Goal: Task Accomplishment & Management: Manage account settings

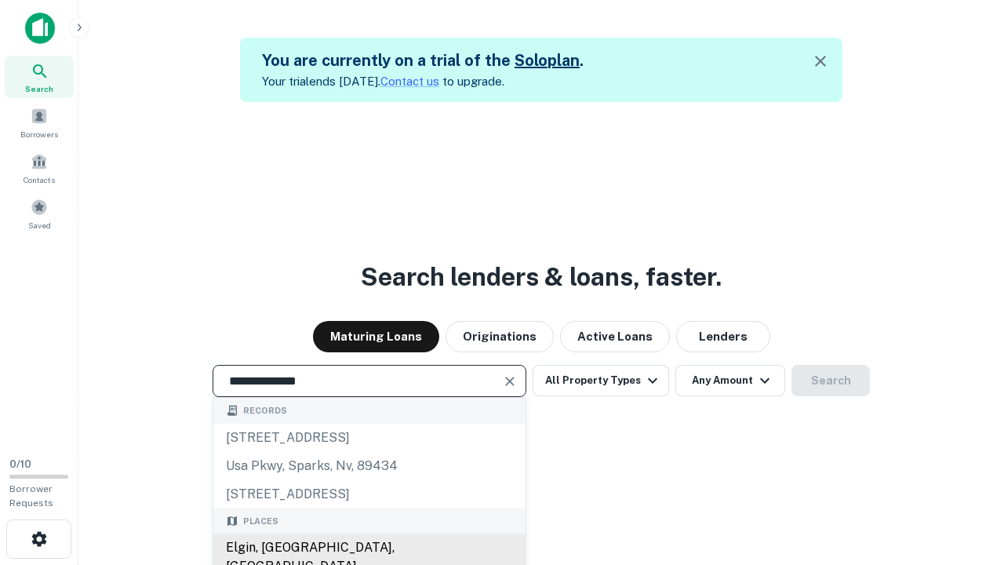
click at [369, 547] on div "Elgin, [GEOGRAPHIC_DATA], [GEOGRAPHIC_DATA]" at bounding box center [369, 556] width 312 height 47
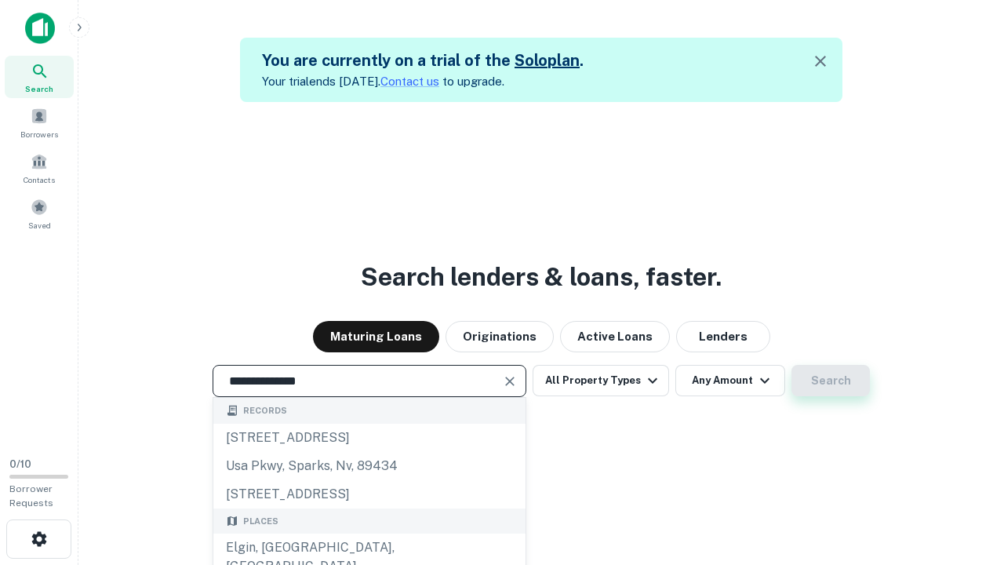
type input "**********"
click at [831, 380] on button "Search" at bounding box center [830, 380] width 78 height 31
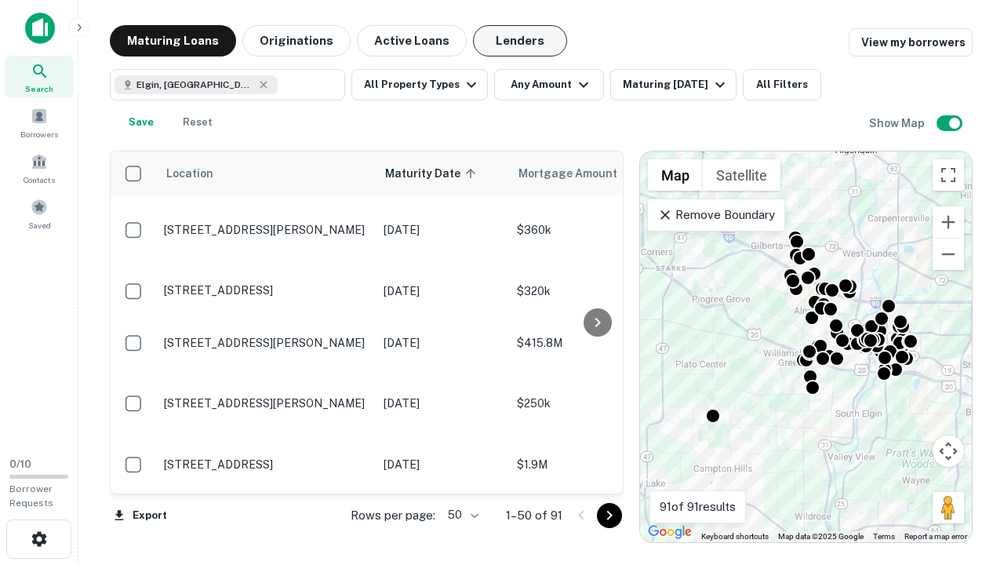
click at [520, 41] on button "Lenders" at bounding box center [520, 40] width 94 height 31
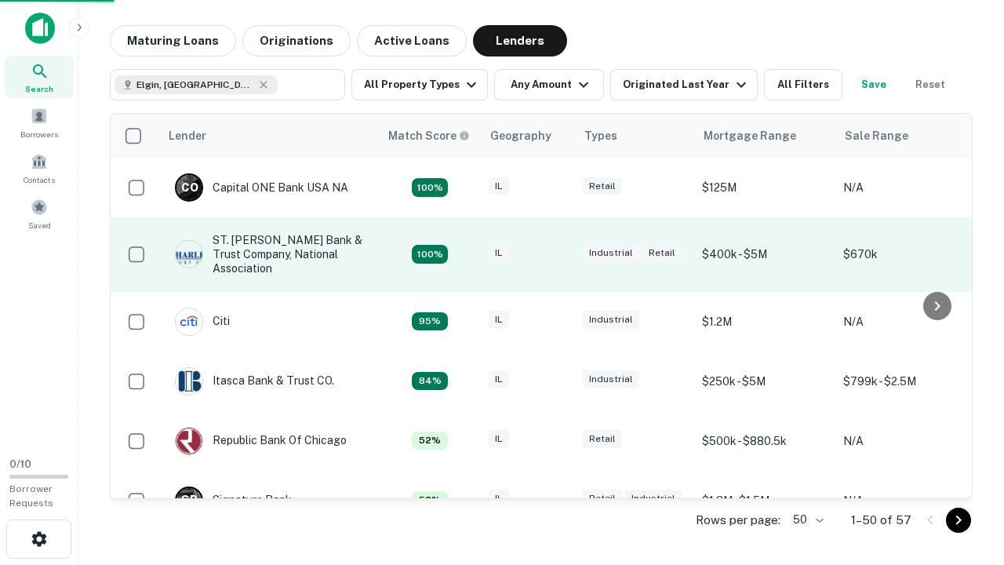
click at [557, 254] on div "IL" at bounding box center [528, 254] width 78 height 21
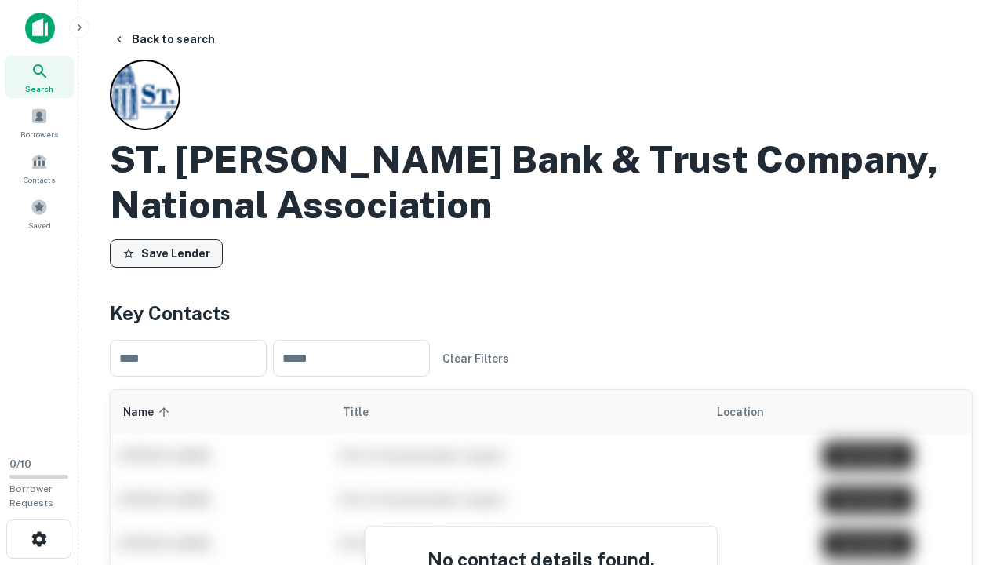
click at [166, 253] on button "Save Lender" at bounding box center [166, 253] width 113 height 28
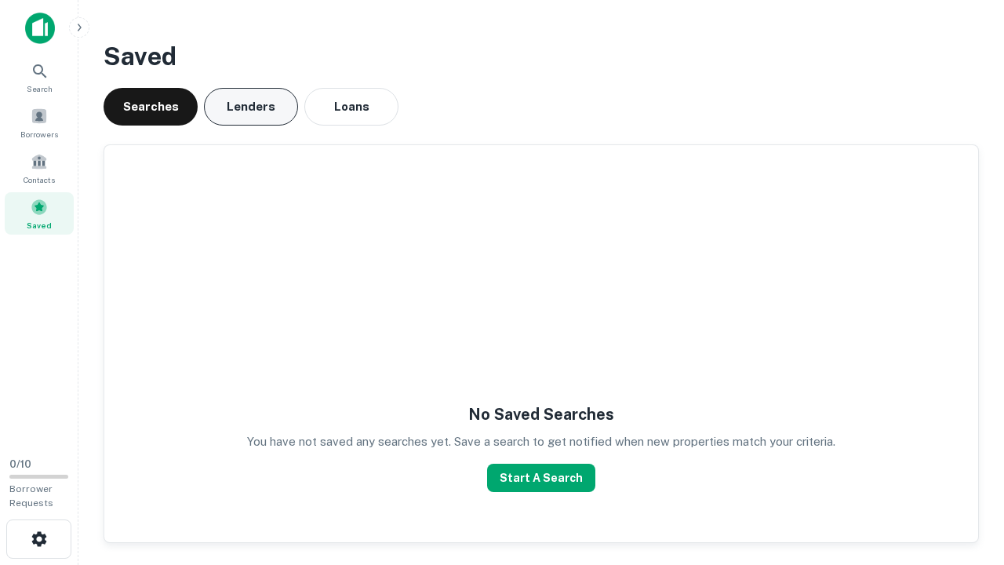
click at [251, 107] on button "Lenders" at bounding box center [251, 107] width 94 height 38
